Goal: Use online tool/utility: Utilize a website feature to perform a specific function

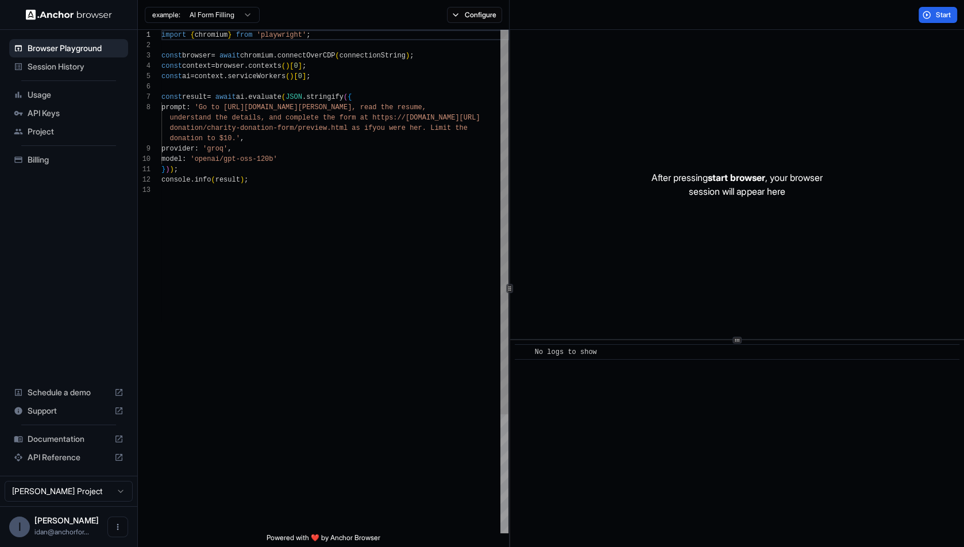
scroll to position [72, 0]
click at [196, 188] on div "import { chromium } from 'playwright' ; const browser = await chromium . connec…" at bounding box center [334, 359] width 347 height 658
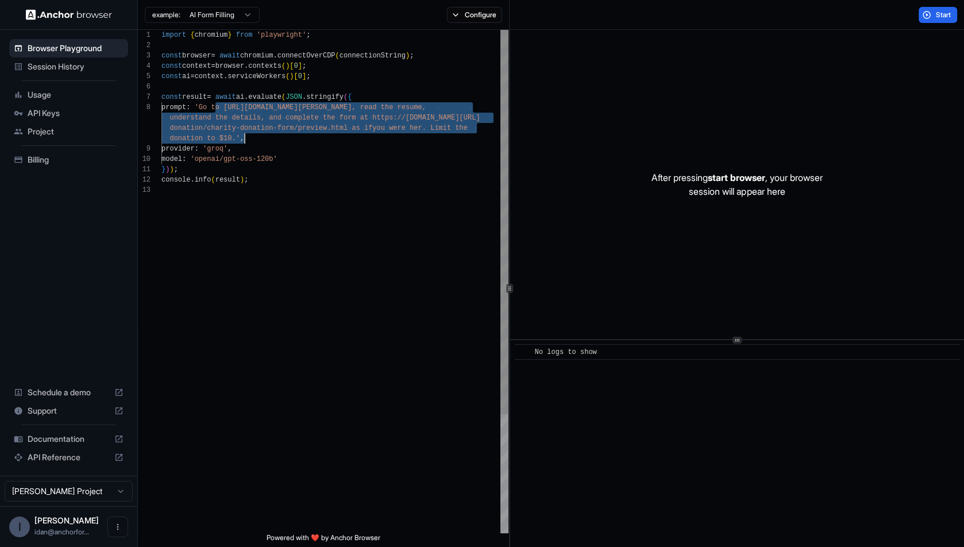
drag, startPoint x: 215, startPoint y: 108, endPoint x: 261, endPoint y: 134, distance: 53.5
click at [262, 135] on div "import { chromium } from 'playwright' ; const browser = await chromium . connec…" at bounding box center [334, 359] width 347 height 658
click at [261, 134] on div "import { chromium } from 'playwright' ; const browser = await chromium . connec…" at bounding box center [334, 359] width 347 height 658
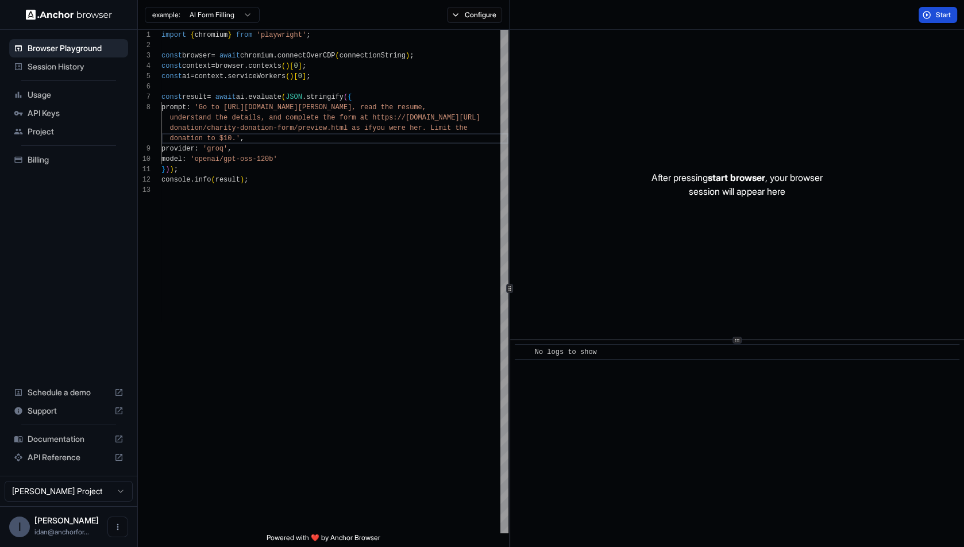
click at [936, 18] on span "Start" at bounding box center [944, 14] width 16 height 9
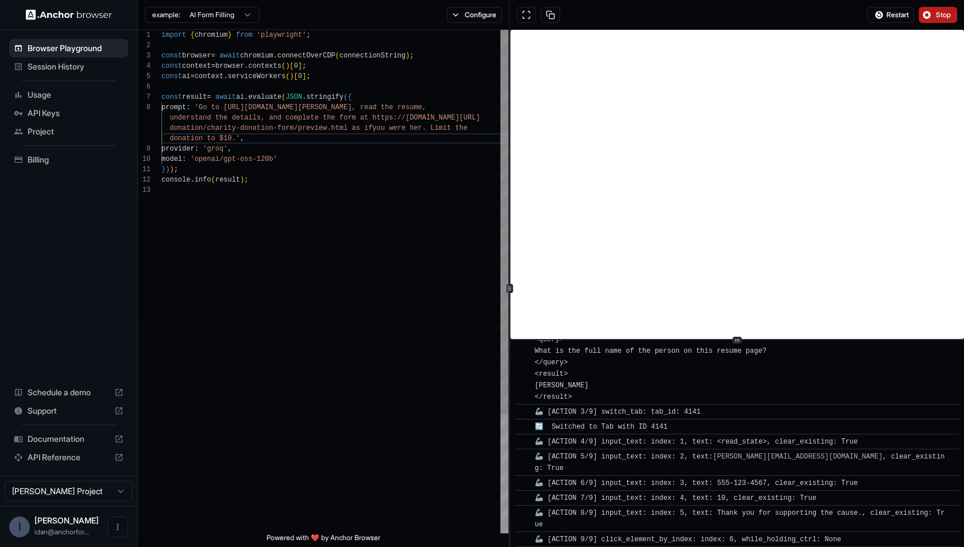
scroll to position [543, 0]
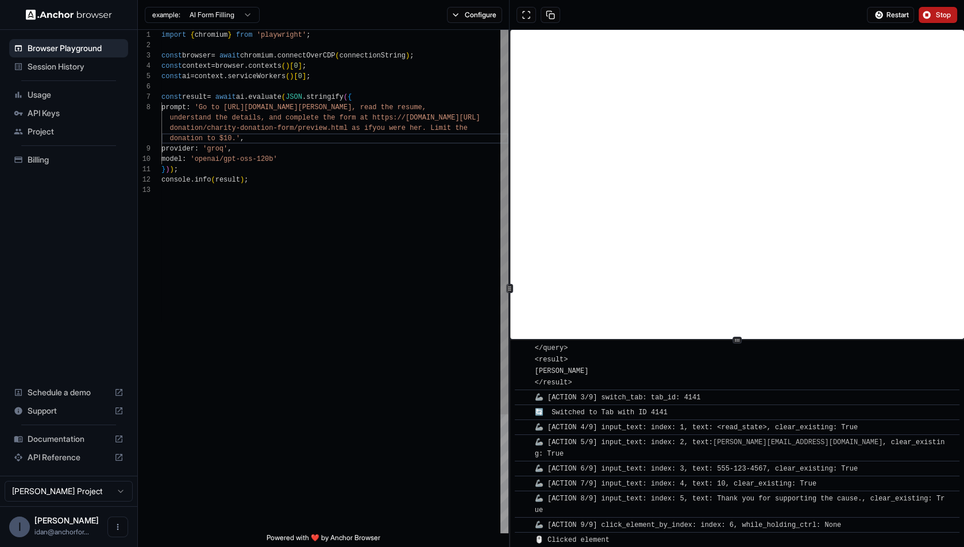
click at [255, 146] on div "import { chromium } from 'playwright' ; const browser = await chromium . connec…" at bounding box center [334, 359] width 347 height 658
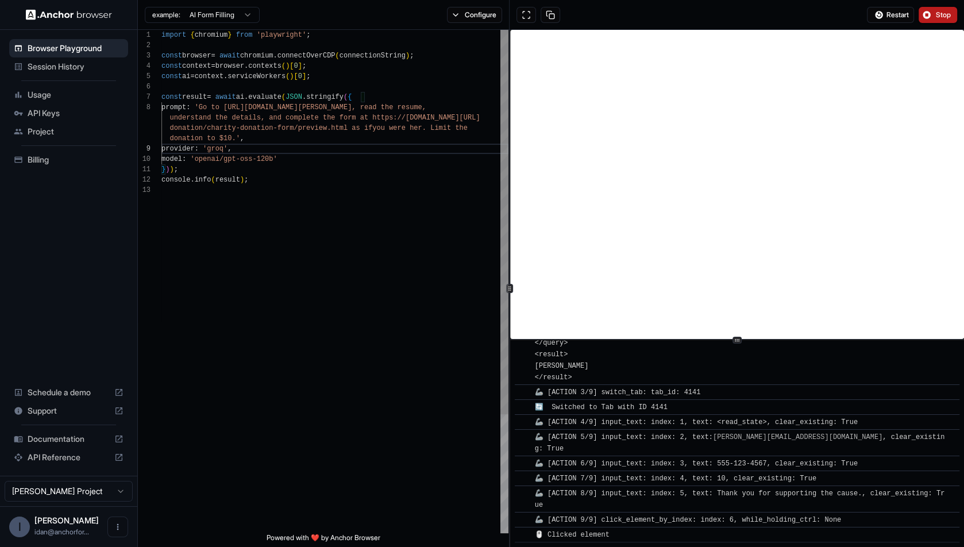
click at [338, 194] on div "import { chromium } from 'playwright' ; const browser = await chromium . connec…" at bounding box center [334, 359] width 347 height 658
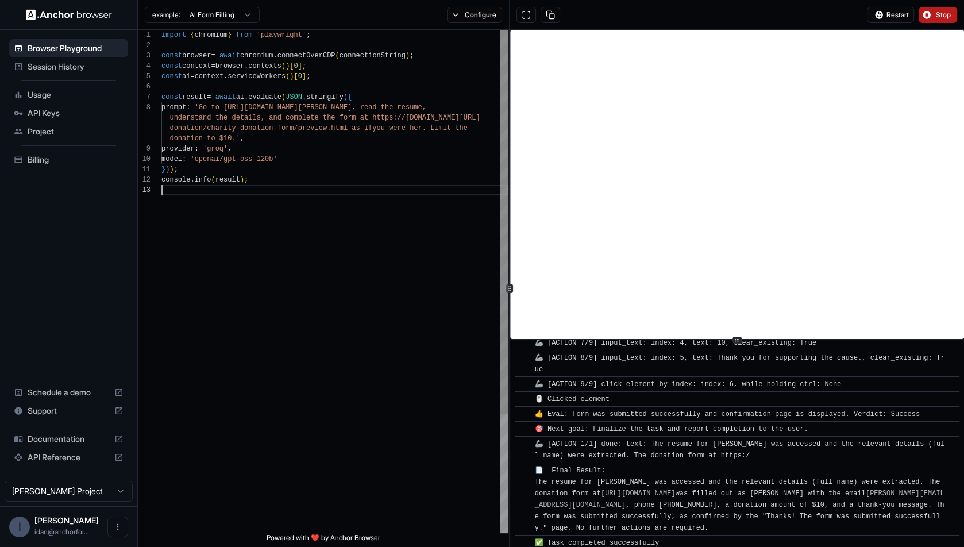
scroll to position [744, 0]
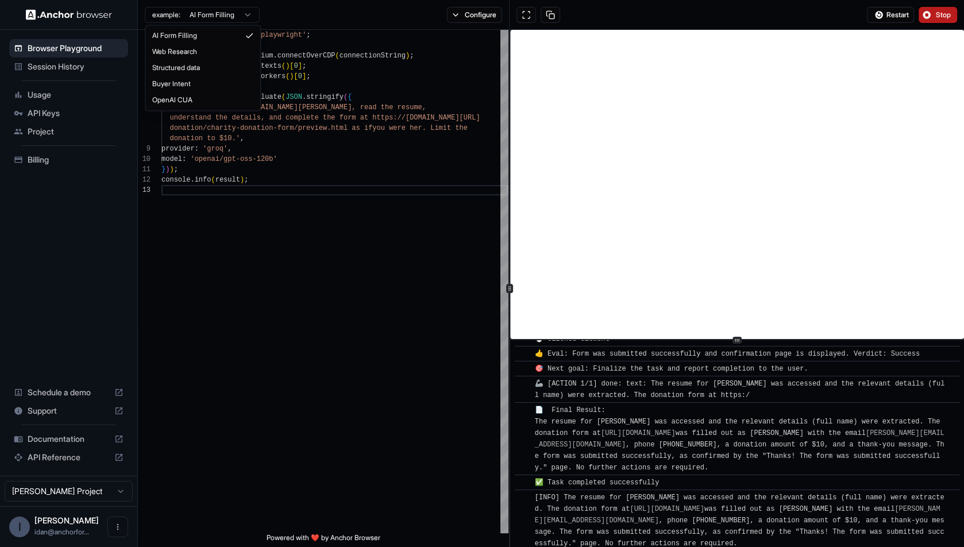
click at [179, 16] on html "Browser Playground Session History Usage API Keys Project Billing Schedule a de…" at bounding box center [482, 273] width 964 height 547
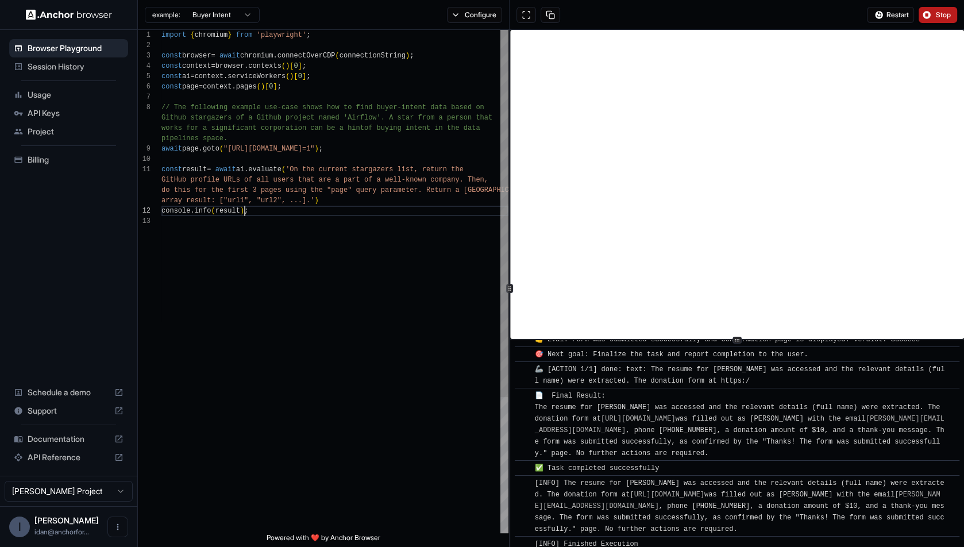
scroll to position [72, 0]
click at [244, 210] on div "import { chromium } from 'playwright' ; const browser = await chromium . connec…" at bounding box center [334, 374] width 347 height 689
click at [197, 142] on div "import { chromium } from 'playwright' ; const browser = await chromium . connec…" at bounding box center [334, 374] width 347 height 689
click at [344, 211] on div "import { chromium } from 'playwright' ; const browser = await chromium . connec…" at bounding box center [334, 374] width 347 height 689
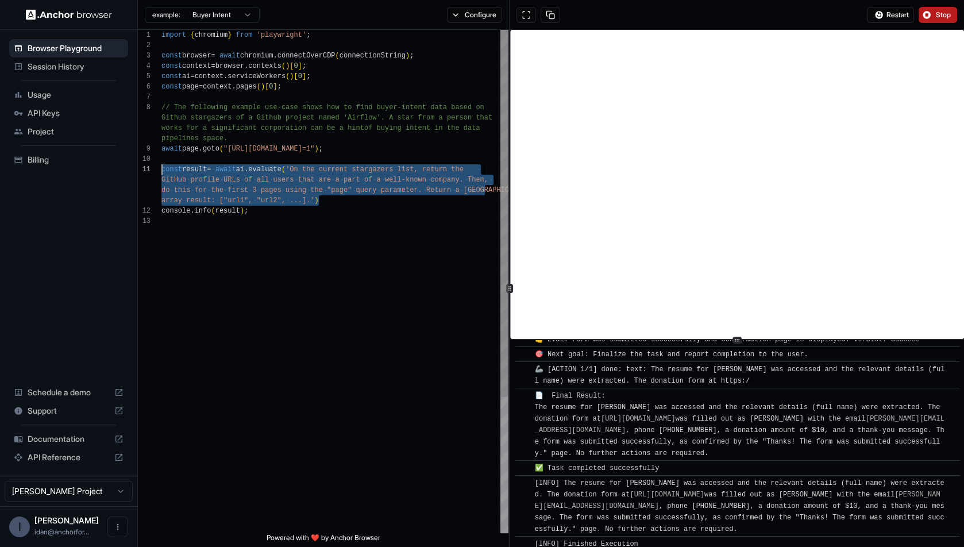
drag, startPoint x: 349, startPoint y: 198, endPoint x: 154, endPoint y: 168, distance: 197.1
click at [161, 168] on div "import { chromium } from 'playwright' ; const browser = await chromium . connec…" at bounding box center [334, 374] width 347 height 689
click at [320, 198] on div "import { chromium } from 'playwright' ; const browser = await chromium . connec…" at bounding box center [334, 374] width 347 height 689
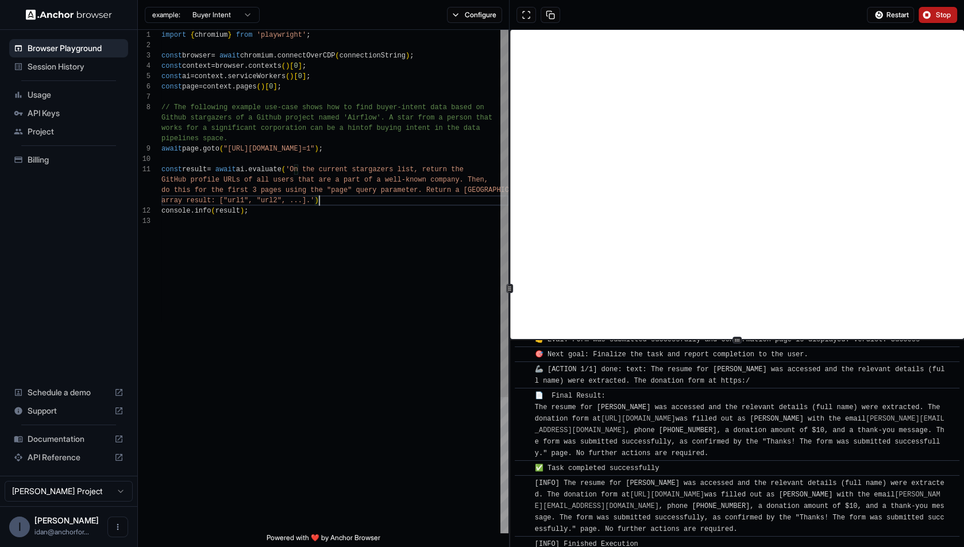
click at [283, 227] on div "import { chromium } from 'playwright' ; const browser = await chromium . connec…" at bounding box center [334, 374] width 347 height 689
click at [348, 209] on div "import { chromium } from 'playwright' ; const browser = await chromium . connec…" at bounding box center [334, 374] width 347 height 689
click at [344, 194] on div "import { chromium } from 'playwright' ; const browser = await chromium . connec…" at bounding box center [334, 374] width 347 height 689
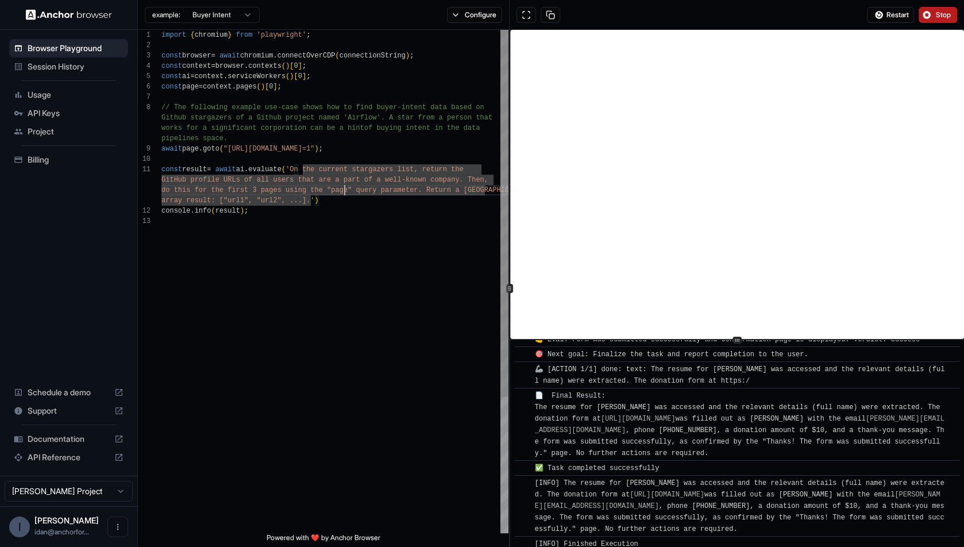
scroll to position [72, 0]
click at [288, 107] on div "import { chromium } from 'playwright' ; const browser = await chromium . connec…" at bounding box center [334, 374] width 347 height 689
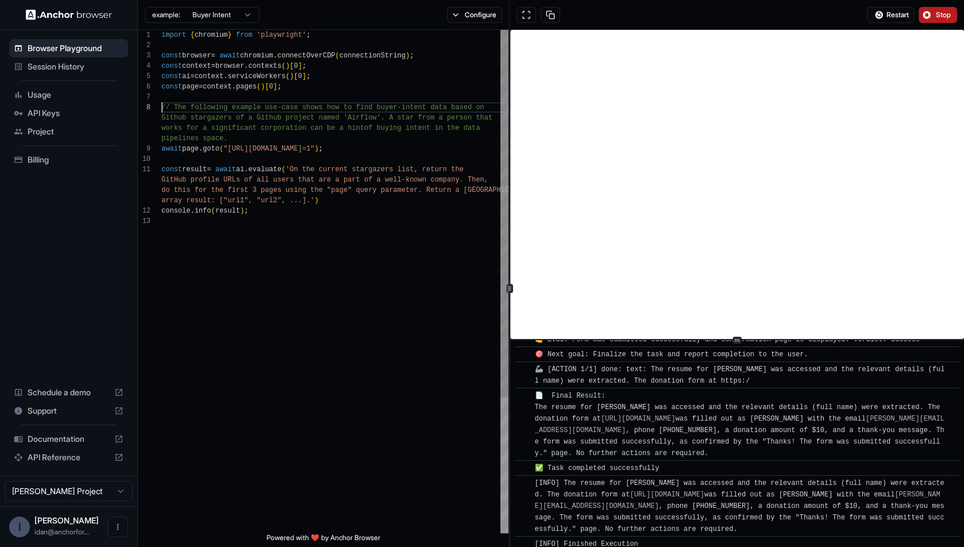
type textarea "**********"
click at [426, 222] on div "import { chromium } from 'playwright' ; const browser = await chromium . connec…" at bounding box center [334, 374] width 347 height 689
click at [377, 238] on div "import { chromium } from 'playwright' ; const browser = await chromium . connec…" at bounding box center [334, 374] width 347 height 689
click at [480, 18] on button "Configure" at bounding box center [475, 15] width 56 height 16
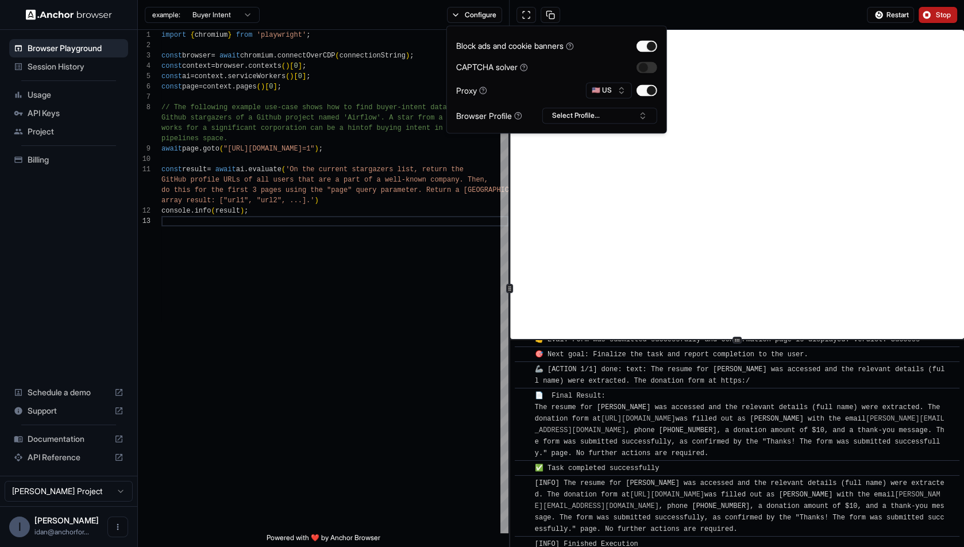
click at [474, 110] on div "Browser Profile" at bounding box center [489, 116] width 66 height 12
click at [577, 115] on button "Select Profile..." at bounding box center [599, 115] width 115 height 16
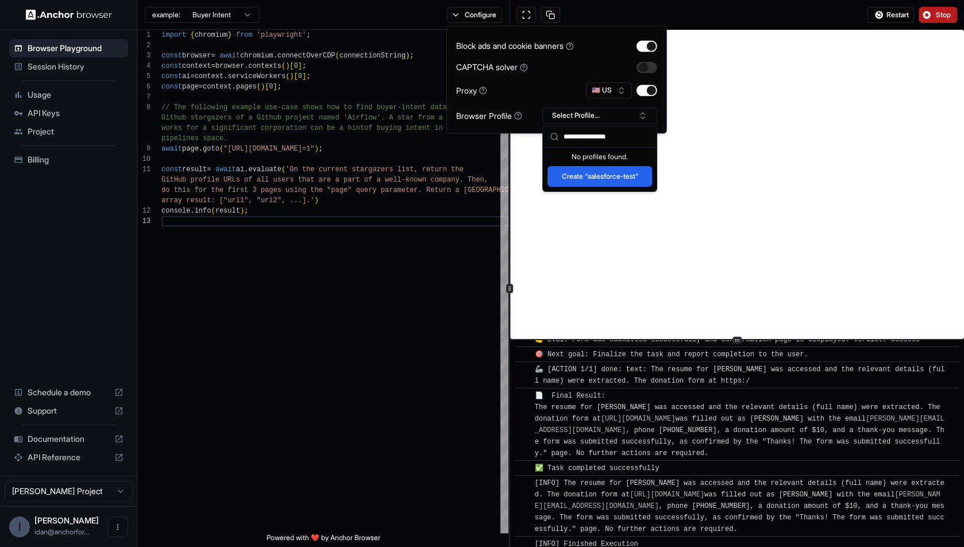
type input "**********"
click at [574, 176] on button "Create "salesforce-test"" at bounding box center [599, 176] width 105 height 21
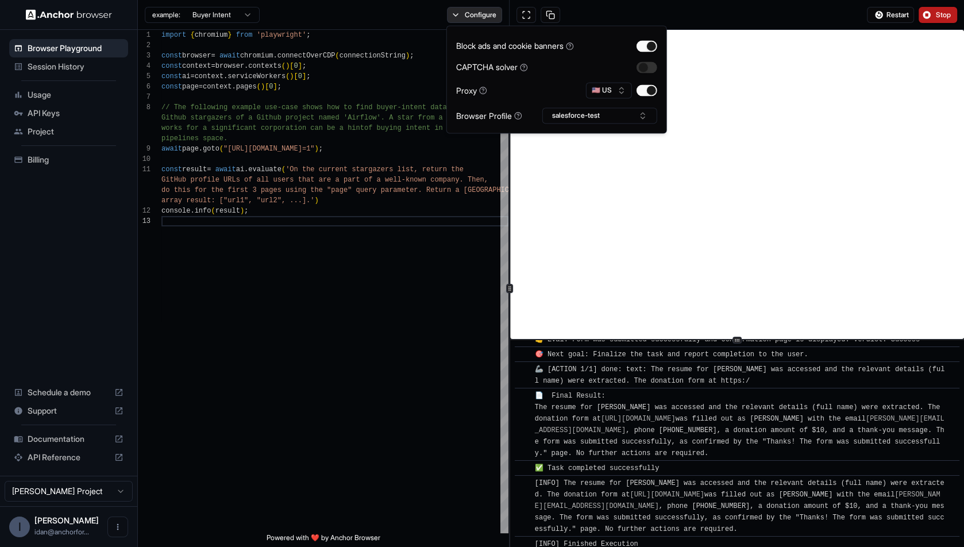
click at [485, 16] on button "Configure" at bounding box center [475, 15] width 56 height 16
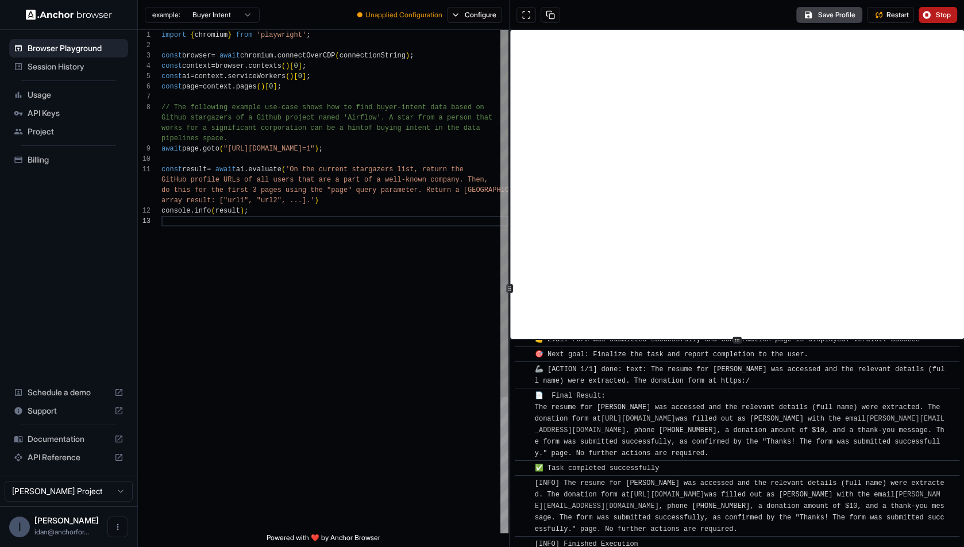
scroll to position [30, 0]
click at [306, 169] on div "import { chromium } from 'playwright' ; const browser = await chromium . connec…" at bounding box center [334, 374] width 347 height 689
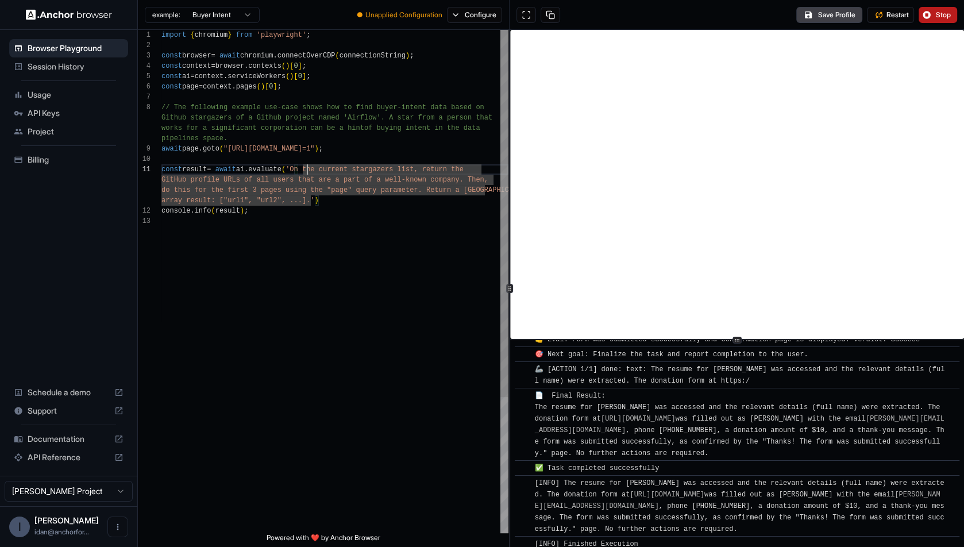
scroll to position [72, 0]
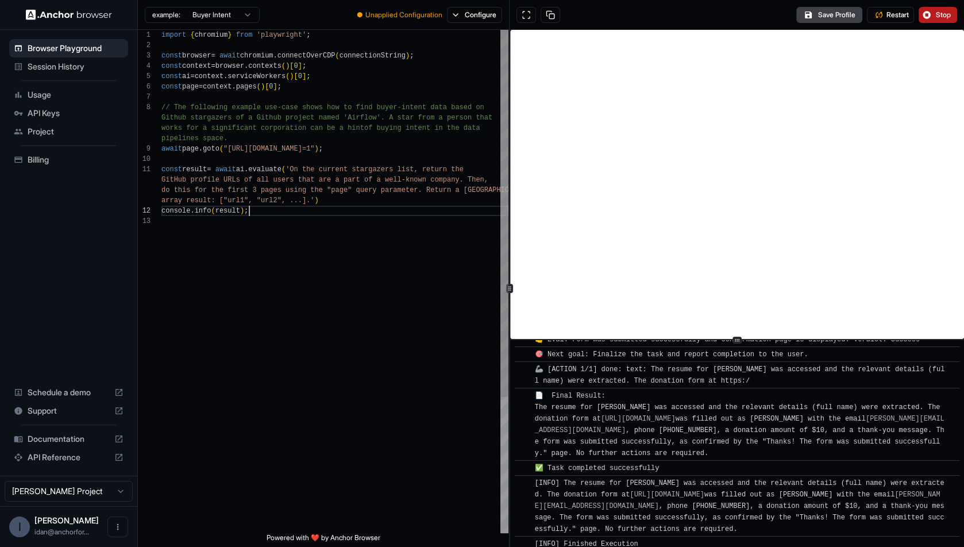
click at [393, 207] on div "import { chromium } from 'playwright' ; const browser = await chromium . connec…" at bounding box center [334, 374] width 347 height 689
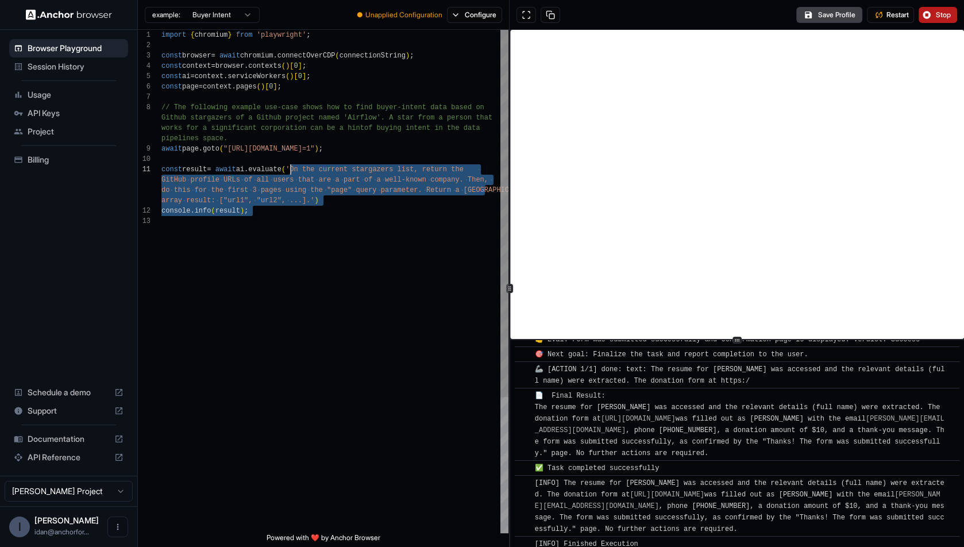
scroll to position [0, 0]
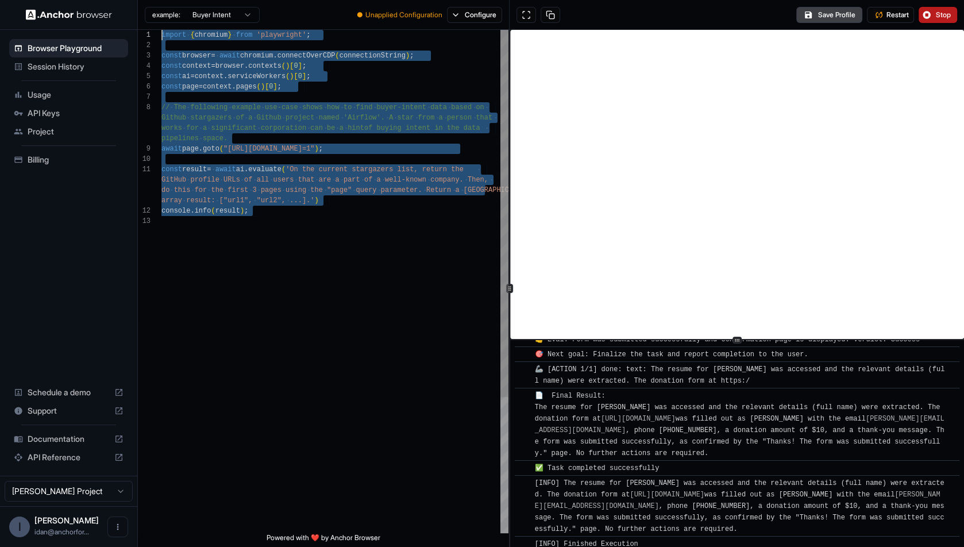
drag, startPoint x: 300, startPoint y: 330, endPoint x: 184, endPoint y: -38, distance: 386.1
click at [184, 30] on div "import { chromium } from 'playwright' ; const browser = await chromium . connec…" at bounding box center [334, 374] width 347 height 689
click at [342, 308] on div "import { chromium } from 'playwright' ; const browser = await chromium . connec…" at bounding box center [334, 374] width 347 height 689
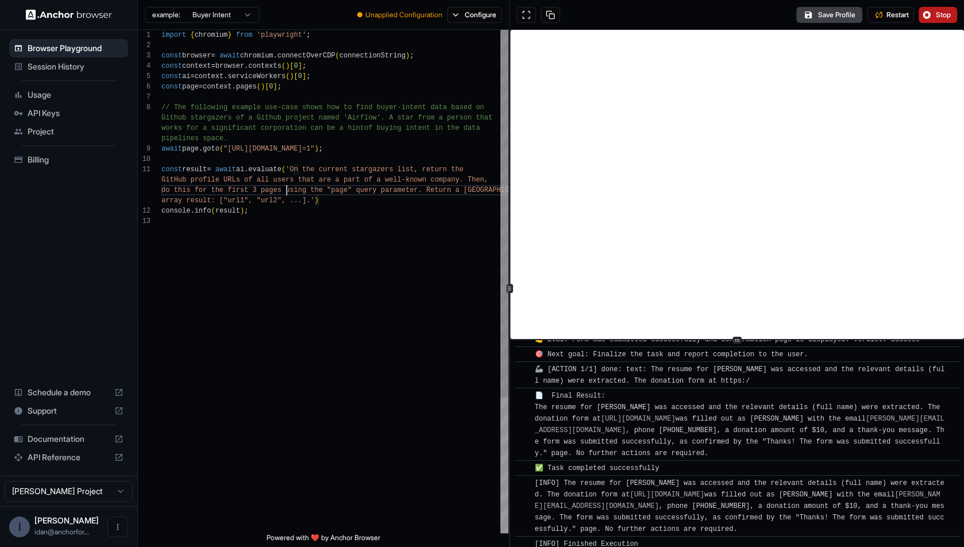
click at [285, 191] on div "import { chromium } from 'playwright' ; const browser = await chromium . connec…" at bounding box center [334, 374] width 347 height 689
click at [337, 317] on div "import { chromium } from 'playwright' ; const browser = await chromium . connec…" at bounding box center [334, 374] width 347 height 689
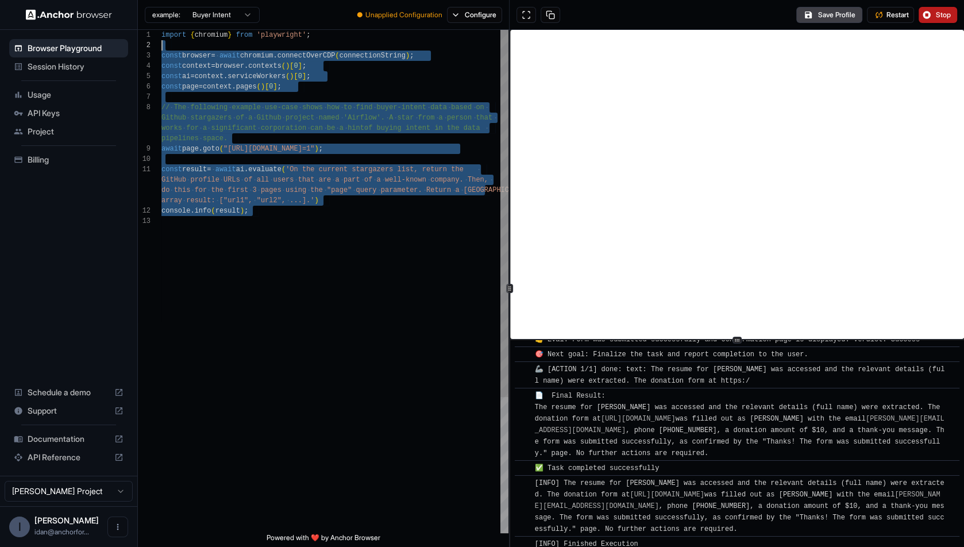
scroll to position [0, 0]
type textarea "**********"
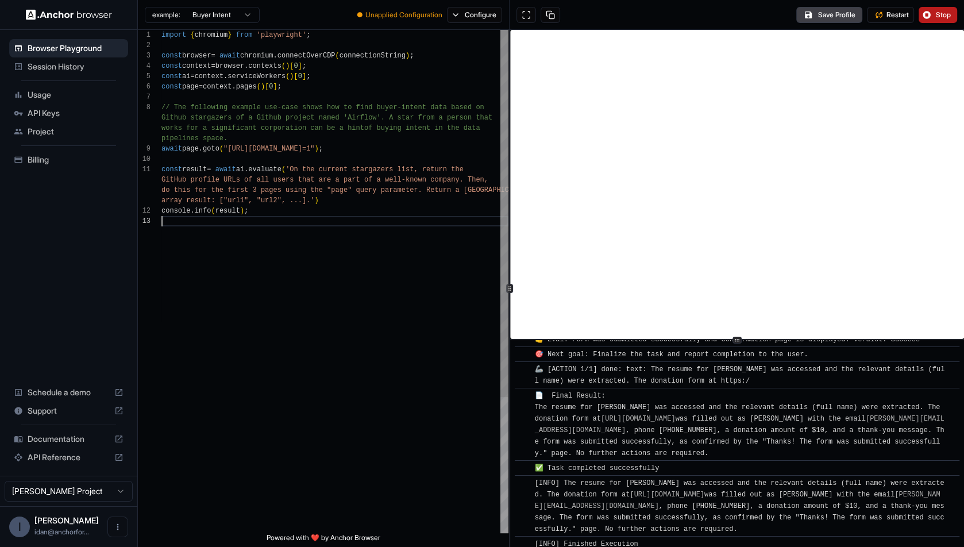
drag, startPoint x: 352, startPoint y: 249, endPoint x: 373, endPoint y: 365, distance: 118.0
click at [373, 365] on div "import { chromium } from 'playwright' ; const browser = await chromium . connec…" at bounding box center [334, 374] width 347 height 689
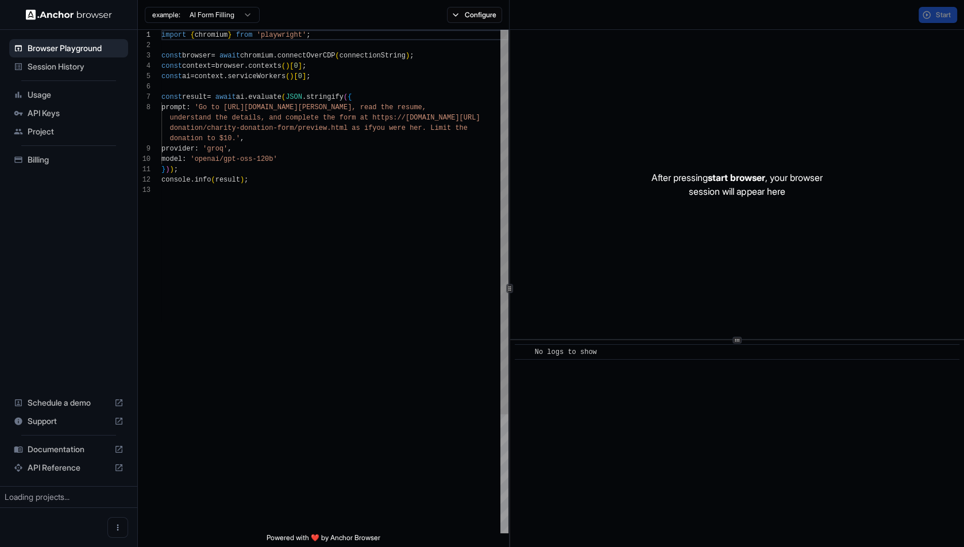
scroll to position [72, 0]
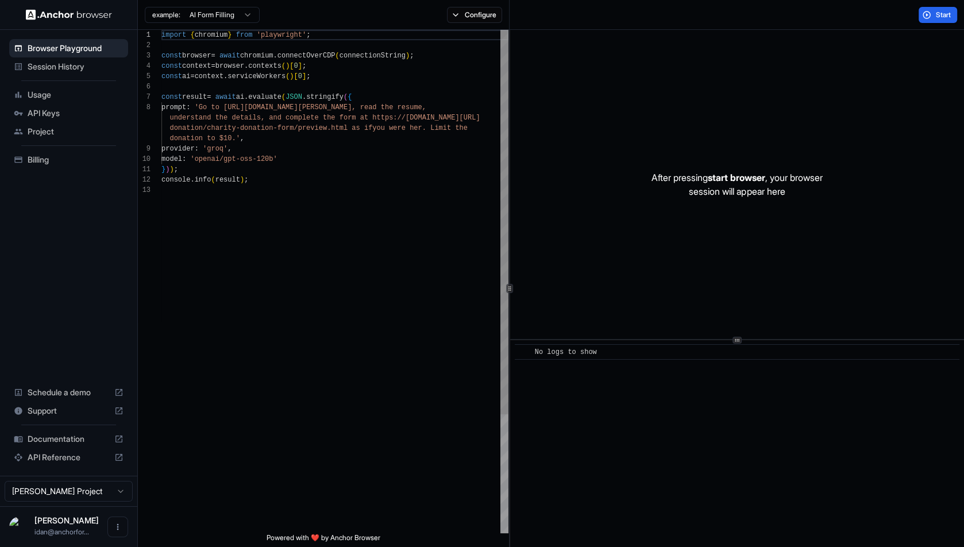
scroll to position [72, 0]
